Goal: Task Accomplishment & Management: Manage account settings

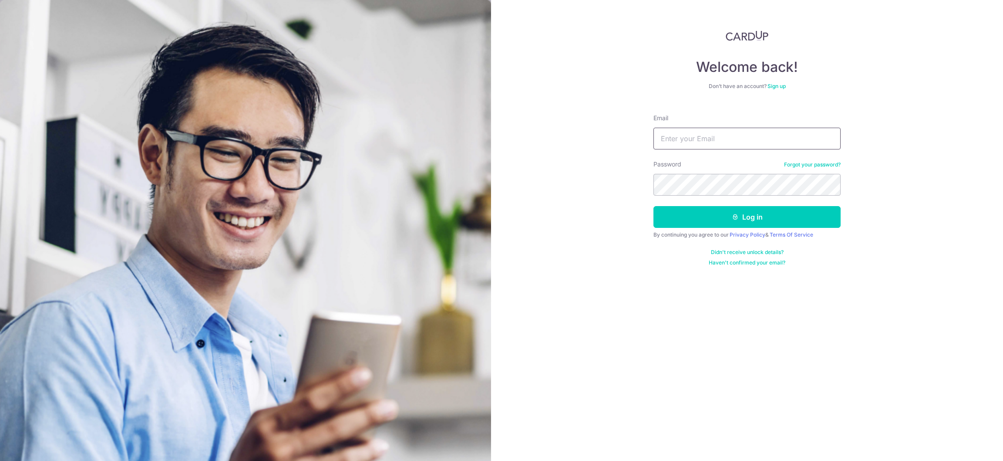
click at [722, 135] on input "Email" at bounding box center [746, 139] width 187 height 22
type input "[EMAIL_ADDRESS][DOMAIN_NAME]"
click at [653, 206] on button "Log in" at bounding box center [746, 217] width 187 height 22
click at [721, 215] on button "Log in" at bounding box center [746, 217] width 187 height 22
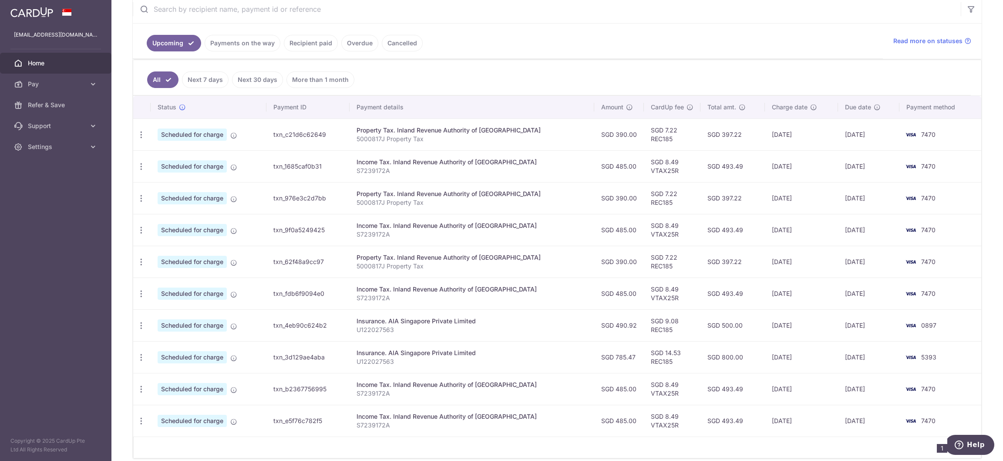
scroll to position [195, 0]
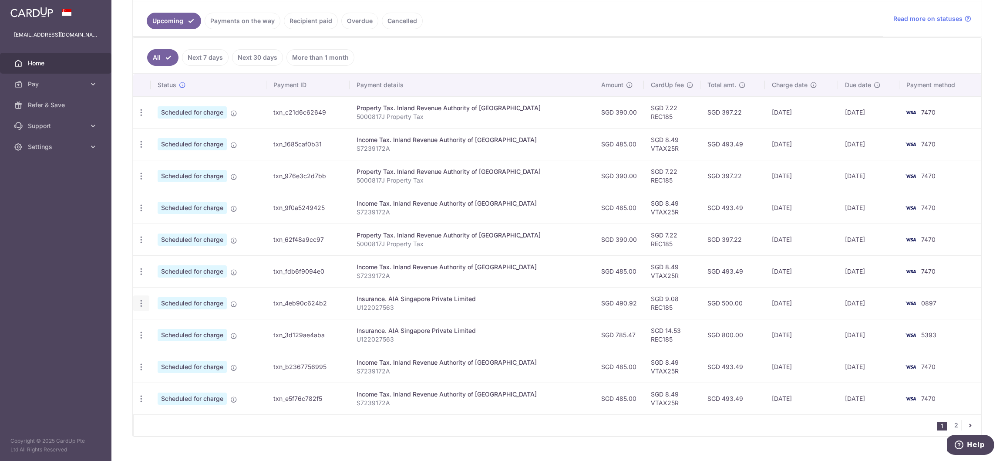
click at [138, 305] on icon "button" at bounding box center [141, 303] width 9 height 9
click at [166, 352] on span "Cancel payment" at bounding box center [187, 348] width 58 height 10
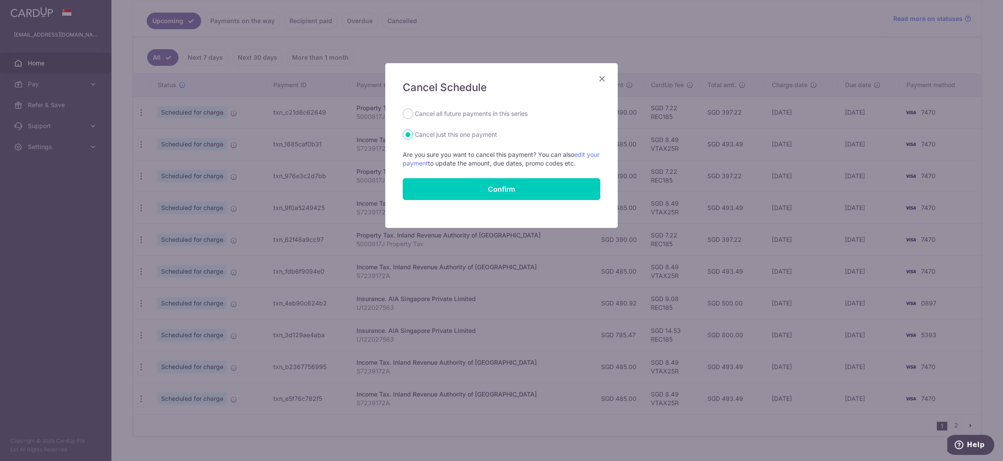
click at [474, 109] on label "Cancel all future payments in this series" at bounding box center [471, 113] width 113 height 10
click at [413, 109] on input "Cancel all future payments in this series" at bounding box center [408, 113] width 10 height 10
radio input "true"
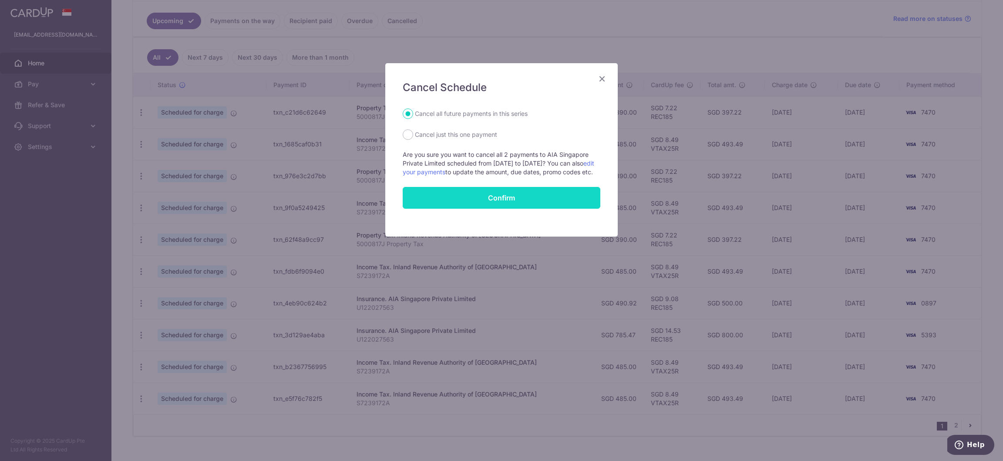
click at [485, 202] on button "Confirm" at bounding box center [502, 198] width 198 height 22
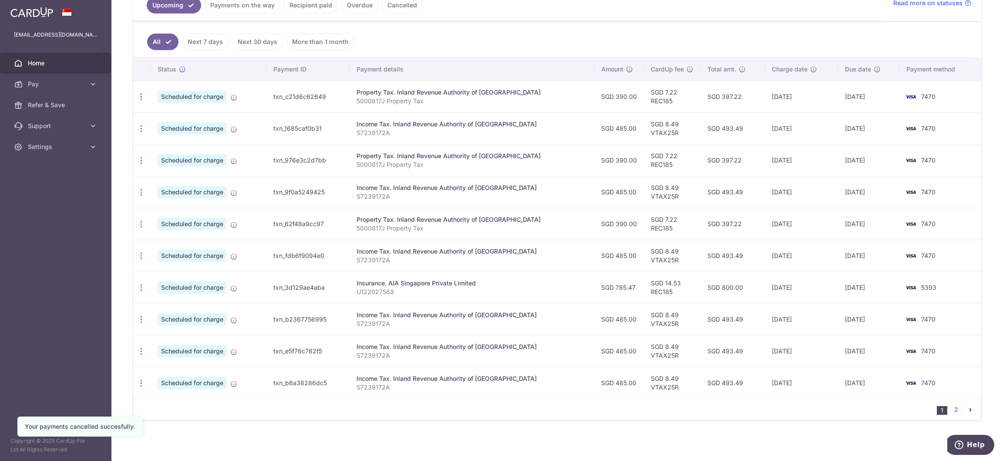
scroll to position [215, 0]
click at [139, 284] on icon "button" at bounding box center [141, 286] width 9 height 9
click at [174, 337] on link "Cancel payment" at bounding box center [179, 331] width 91 height 22
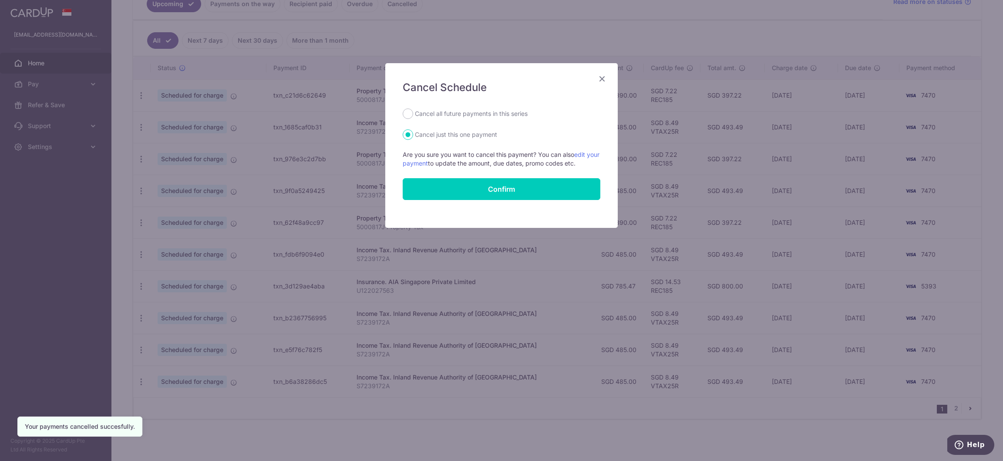
click at [453, 113] on label "Cancel all future payments in this series" at bounding box center [471, 113] width 113 height 10
click at [413, 113] on input "Cancel all future payments in this series" at bounding box center [408, 113] width 10 height 10
radio input "true"
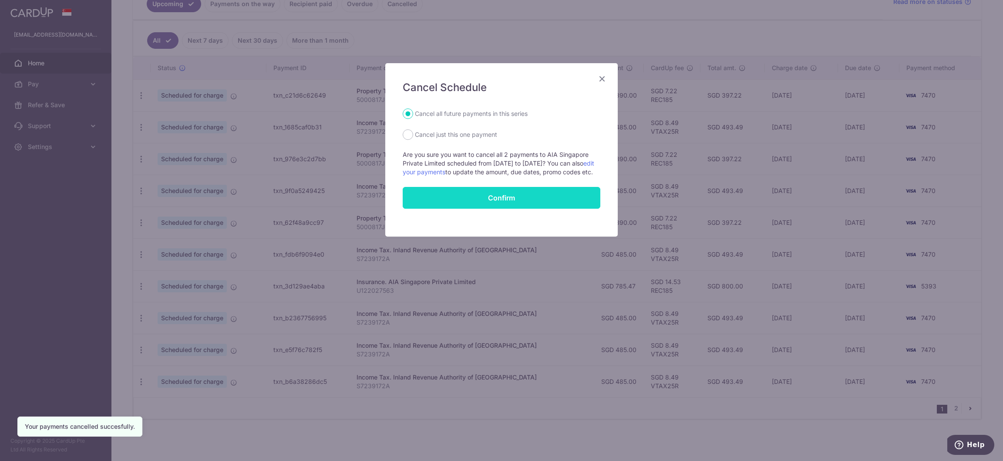
click at [471, 209] on button "Confirm" at bounding box center [502, 198] width 198 height 22
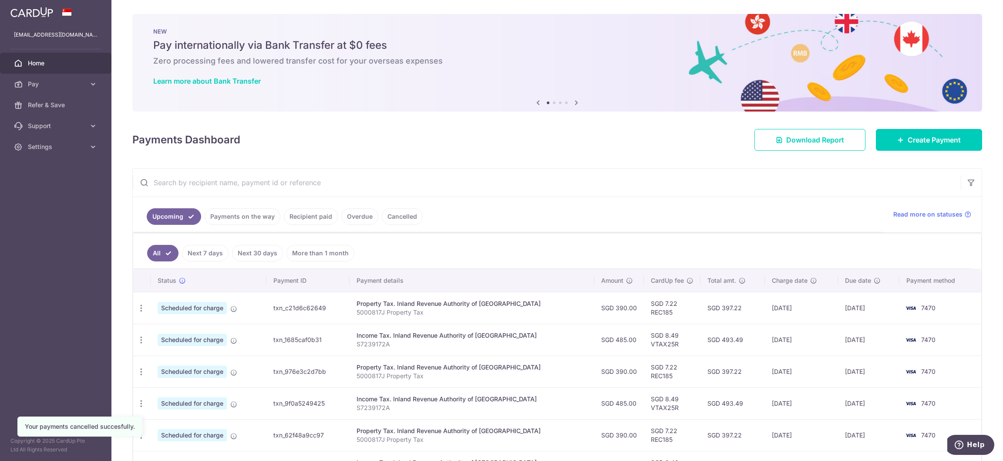
click at [228, 212] on link "Payments on the way" at bounding box center [243, 216] width 76 height 17
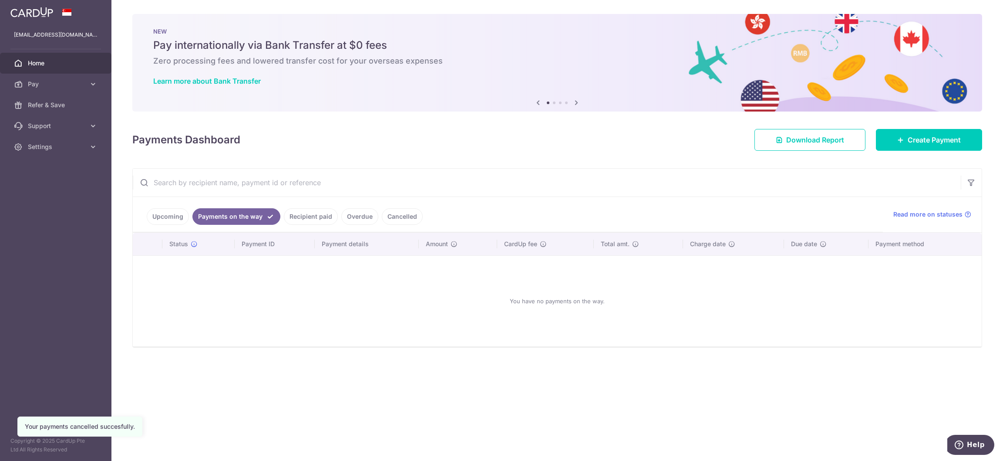
click at [303, 214] on link "Recipient paid" at bounding box center [311, 216] width 54 height 17
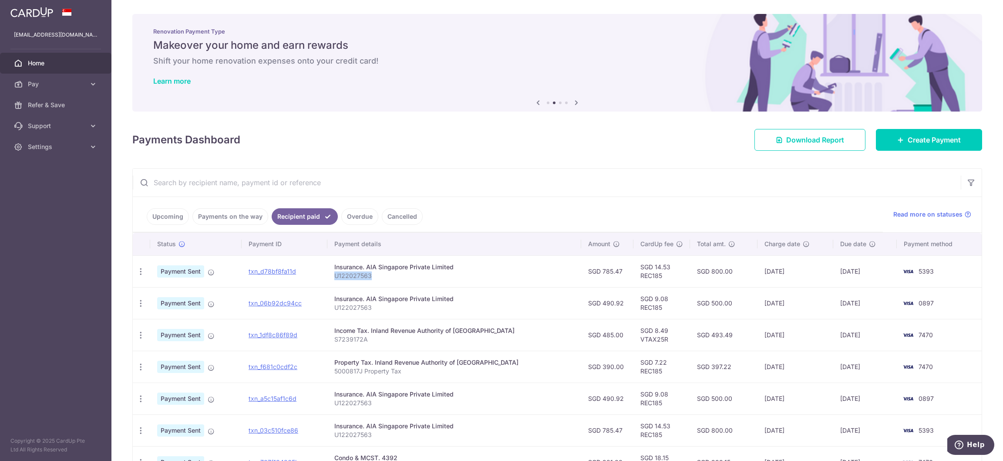
drag, startPoint x: 380, startPoint y: 276, endPoint x: 344, endPoint y: 275, distance: 36.1
click at [344, 275] on p "U122027563" at bounding box center [454, 275] width 240 height 9
copy p "U122027563"
click at [221, 184] on input "text" at bounding box center [547, 182] width 828 height 28
paste input "U122027563"
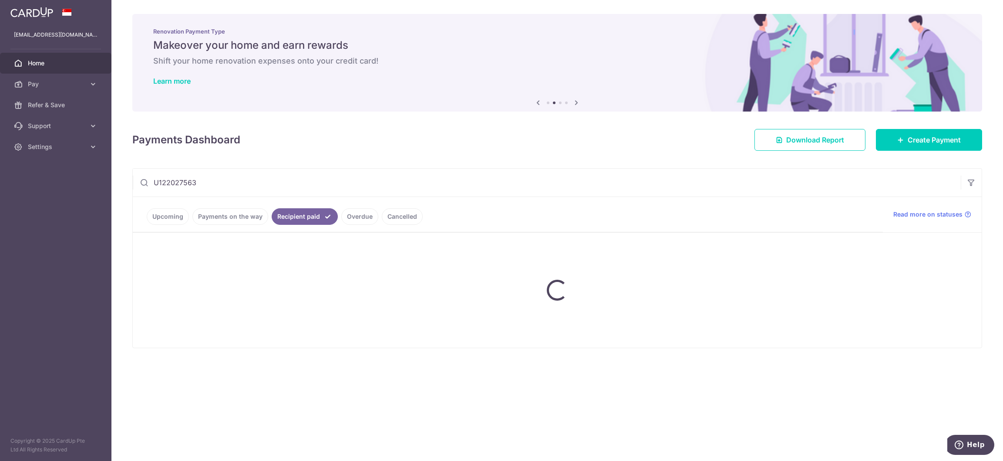
type input "U122027563"
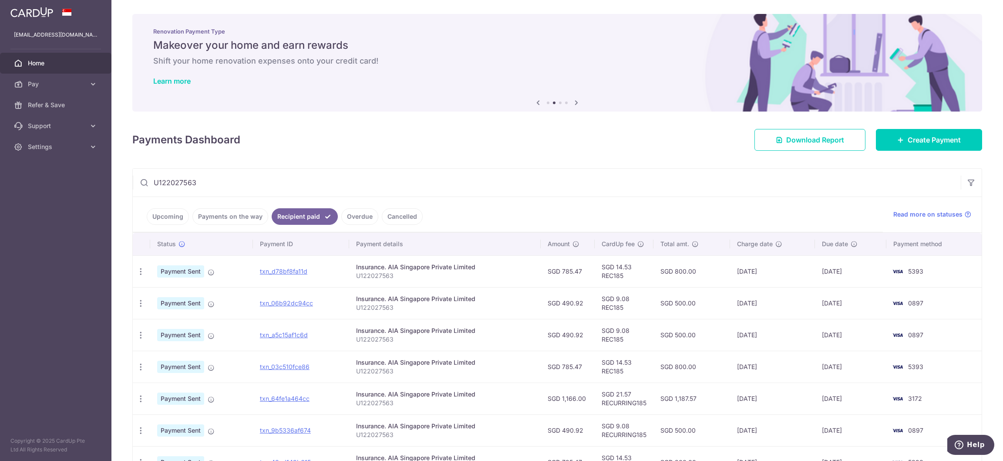
scroll to position [65, 0]
